Goal: Navigation & Orientation: Understand site structure

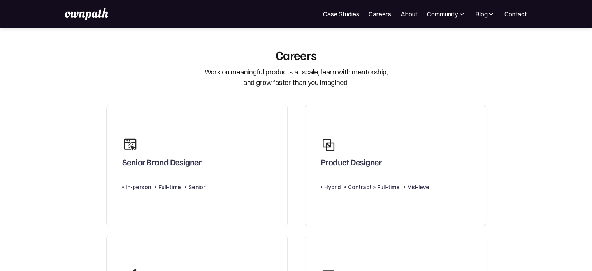
click at [381, 13] on link "Careers" at bounding box center [380, 13] width 23 height 9
click at [441, 17] on div "Community" at bounding box center [442, 13] width 31 height 9
click at [440, 16] on div "Community" at bounding box center [442, 13] width 31 height 9
click at [347, 17] on link "Case Studies" at bounding box center [341, 13] width 36 height 9
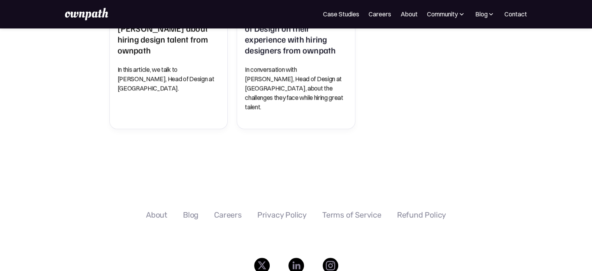
scroll to position [615, 0]
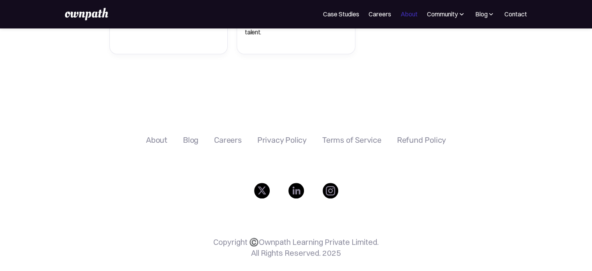
click at [410, 14] on link "About" at bounding box center [409, 13] width 17 height 9
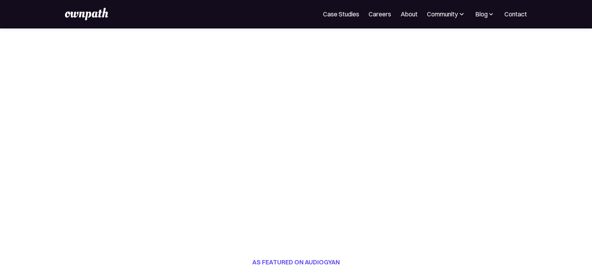
scroll to position [117, 0]
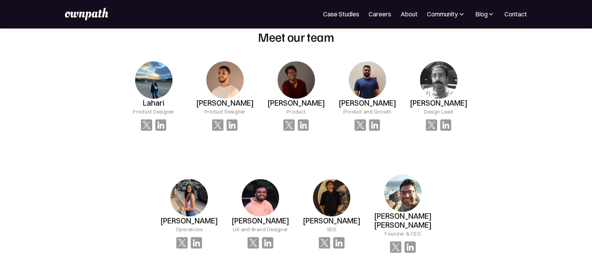
scroll to position [529, 0]
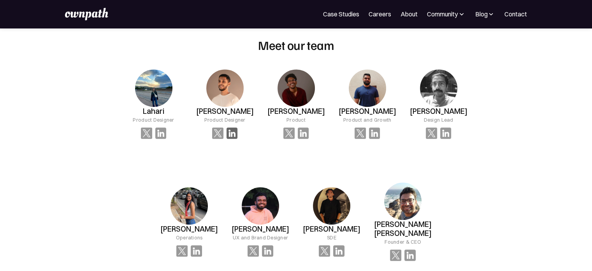
click at [235, 132] on img at bounding box center [232, 132] width 11 height 11
